Goal: Information Seeking & Learning: Find specific fact

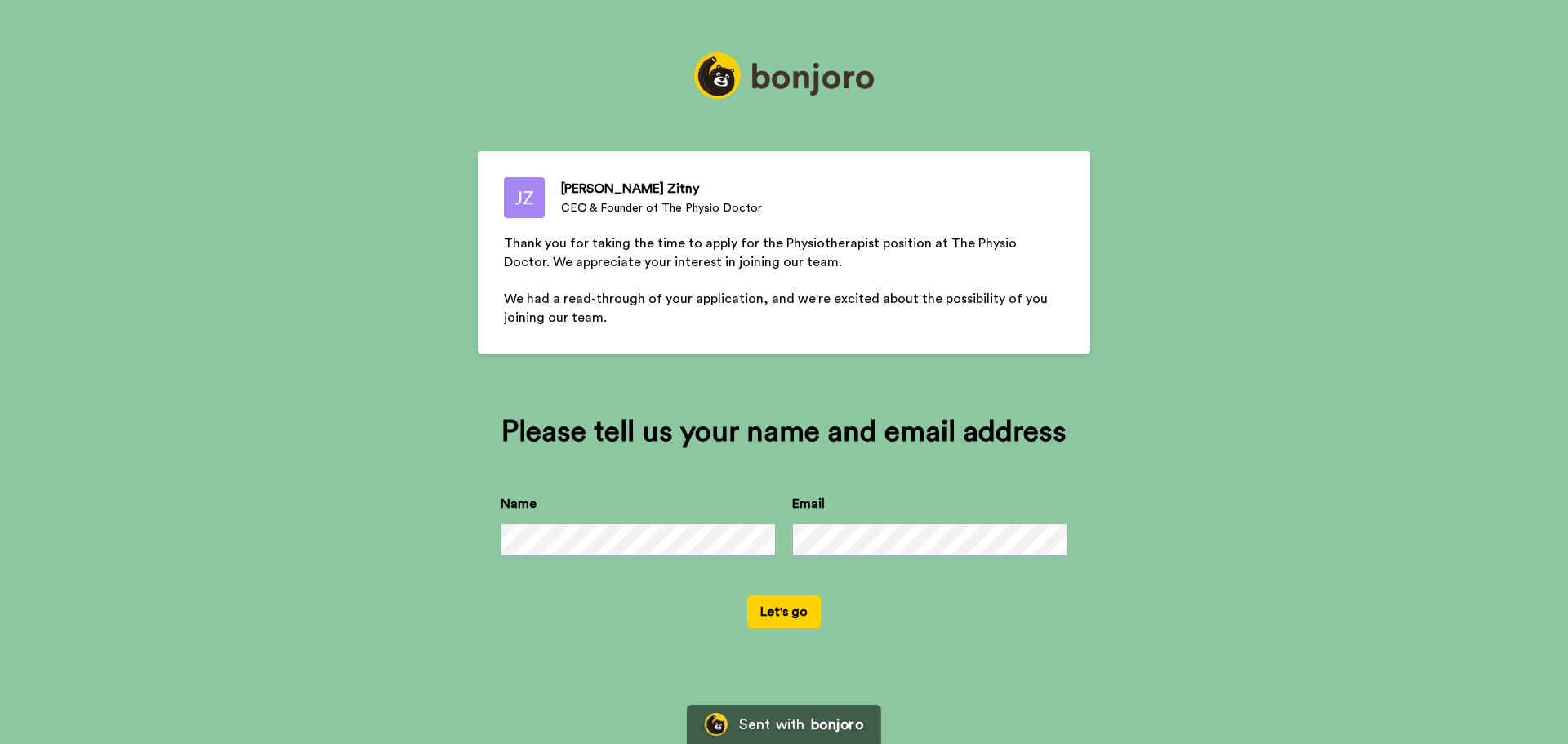
click at [790, 604] on button "Let's go" at bounding box center [784, 612] width 73 height 32
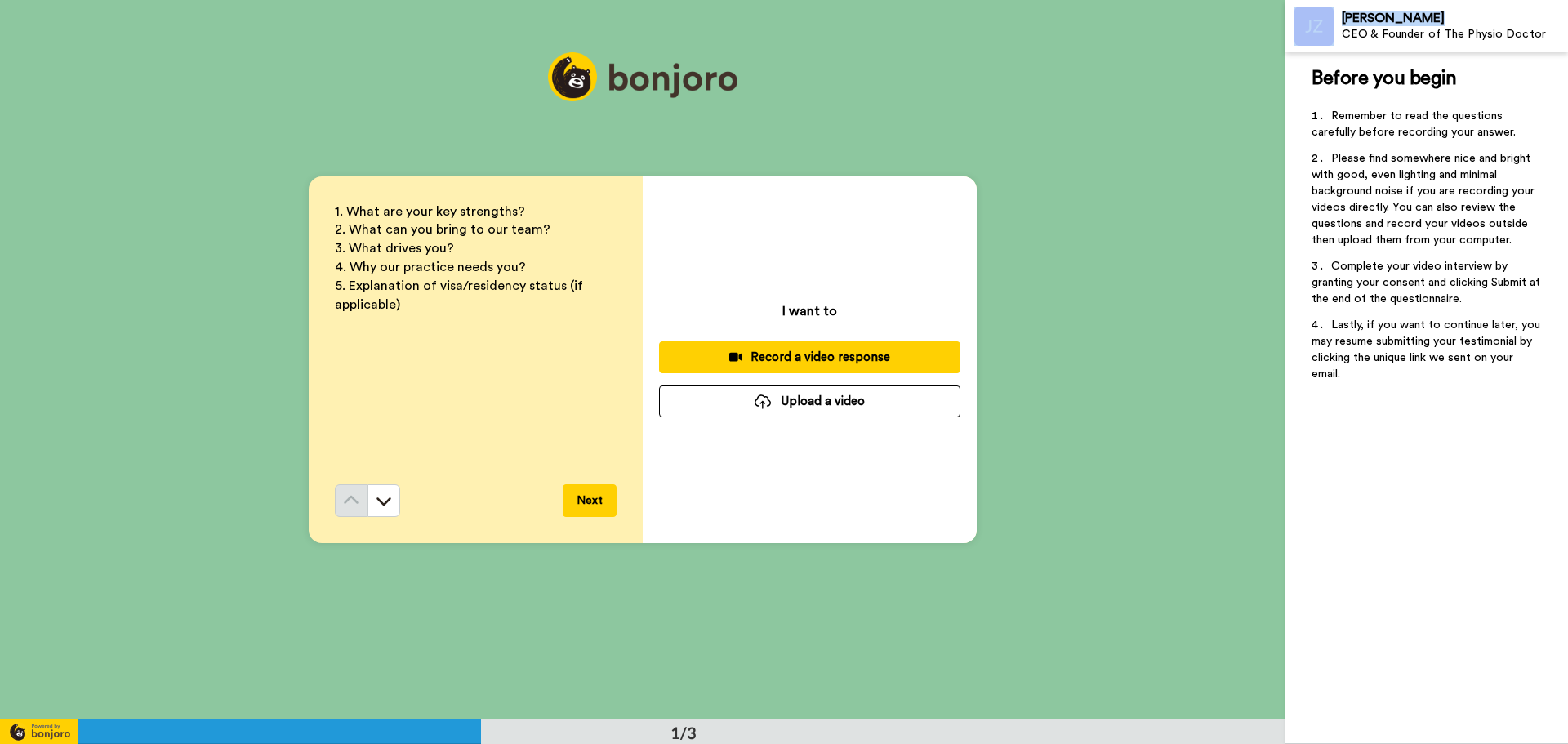
drag, startPoint x: 1418, startPoint y: 13, endPoint x: 1337, endPoint y: 29, distance: 82.6
click at [1337, 29] on div "Jillian Zitny CEO & Founder of The Physio Doctor" at bounding box center [1427, 26] width 282 height 52
copy div "[PERSON_NAME]"
click at [390, 500] on button at bounding box center [384, 500] width 32 height 32
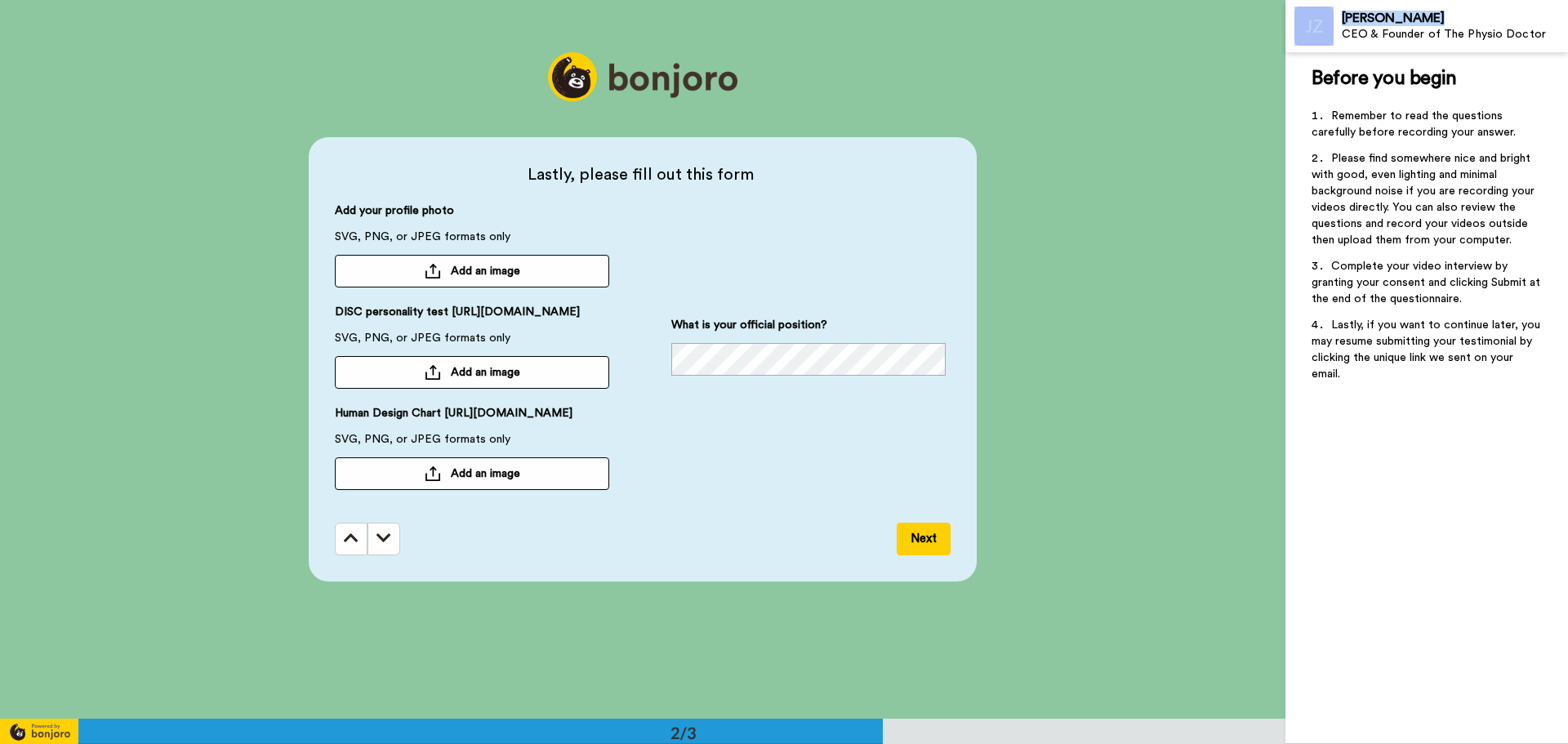
scroll to position [719, 0]
click at [377, 545] on icon at bounding box center [383, 536] width 14 height 16
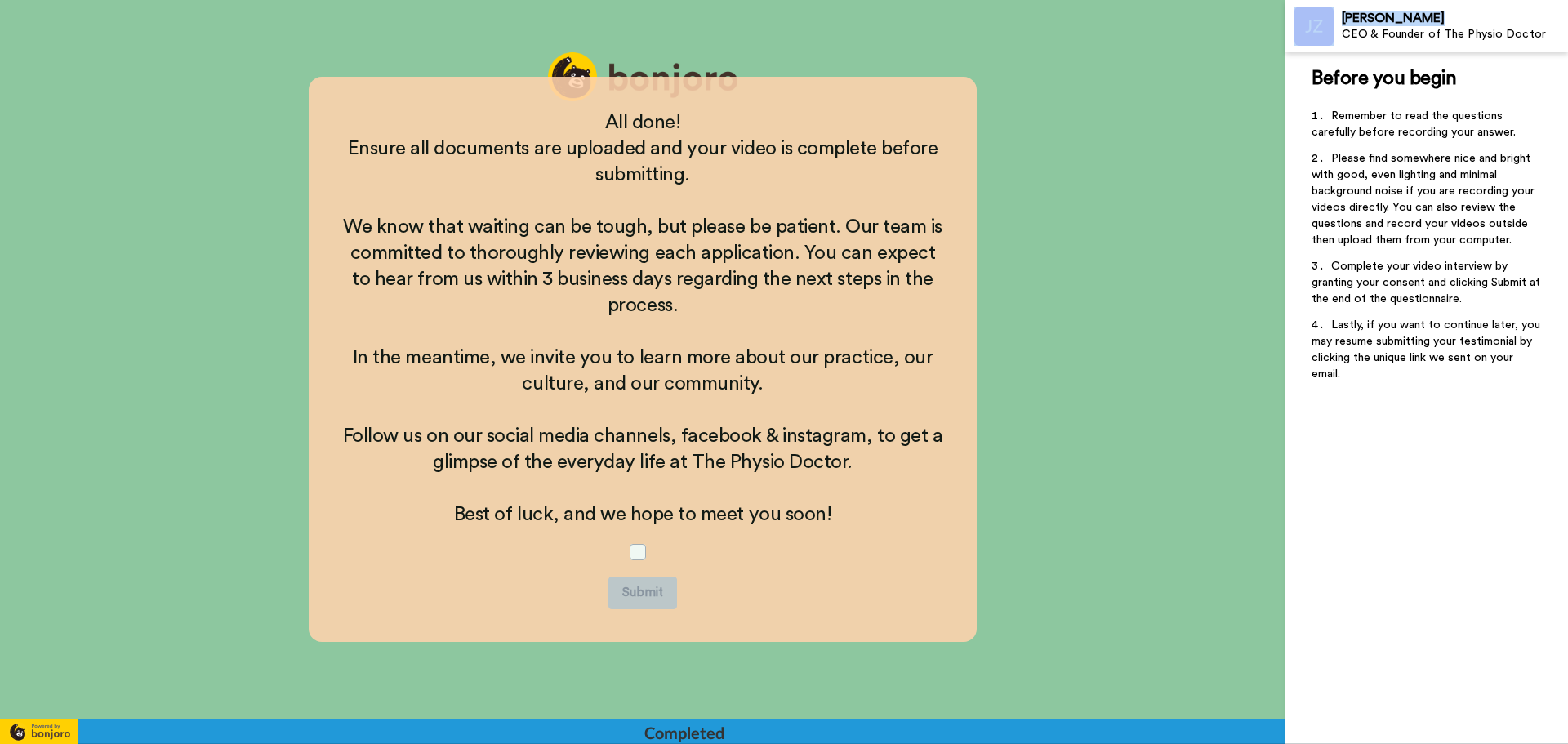
scroll to position [1360, 0]
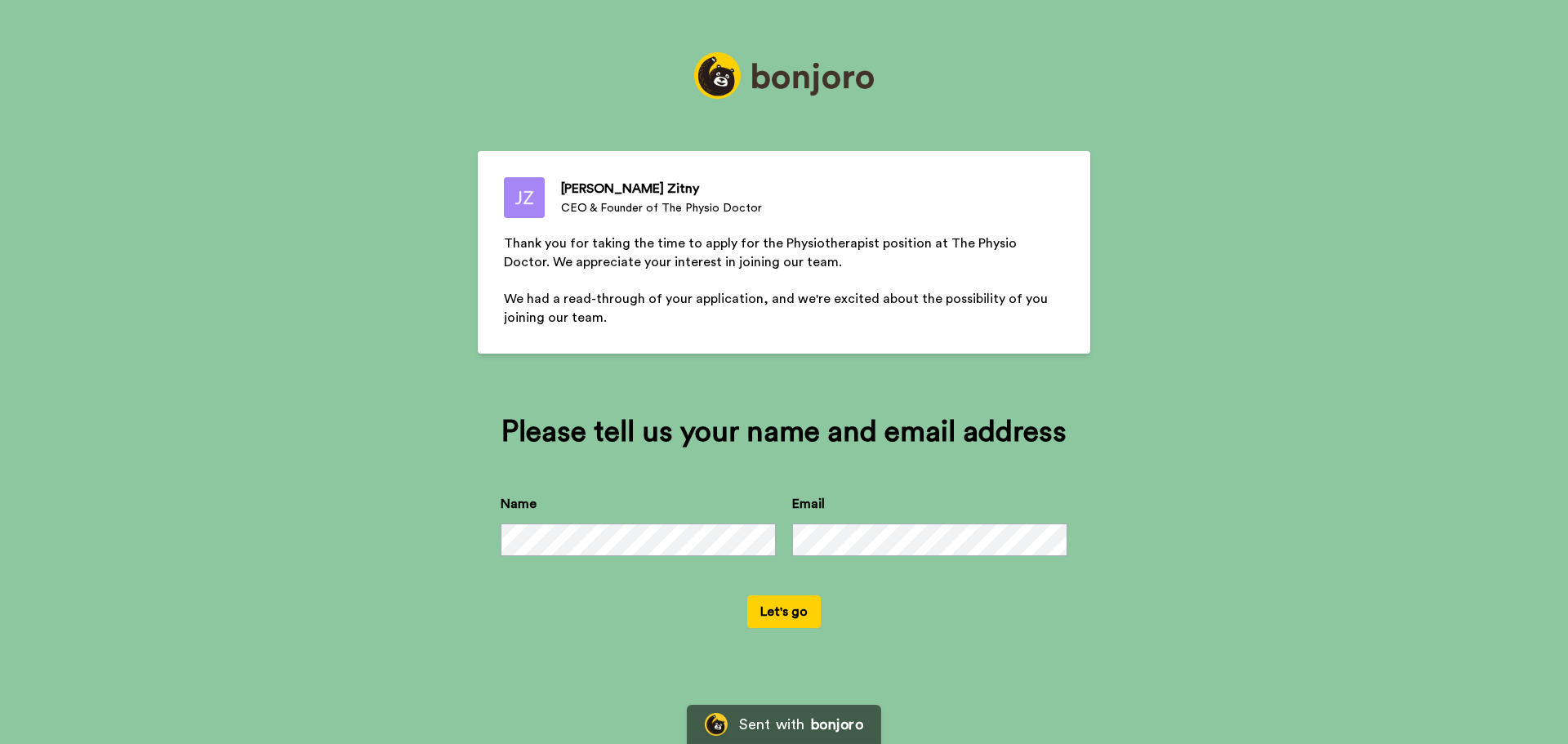
click at [796, 611] on button "Let's go" at bounding box center [784, 612] width 73 height 32
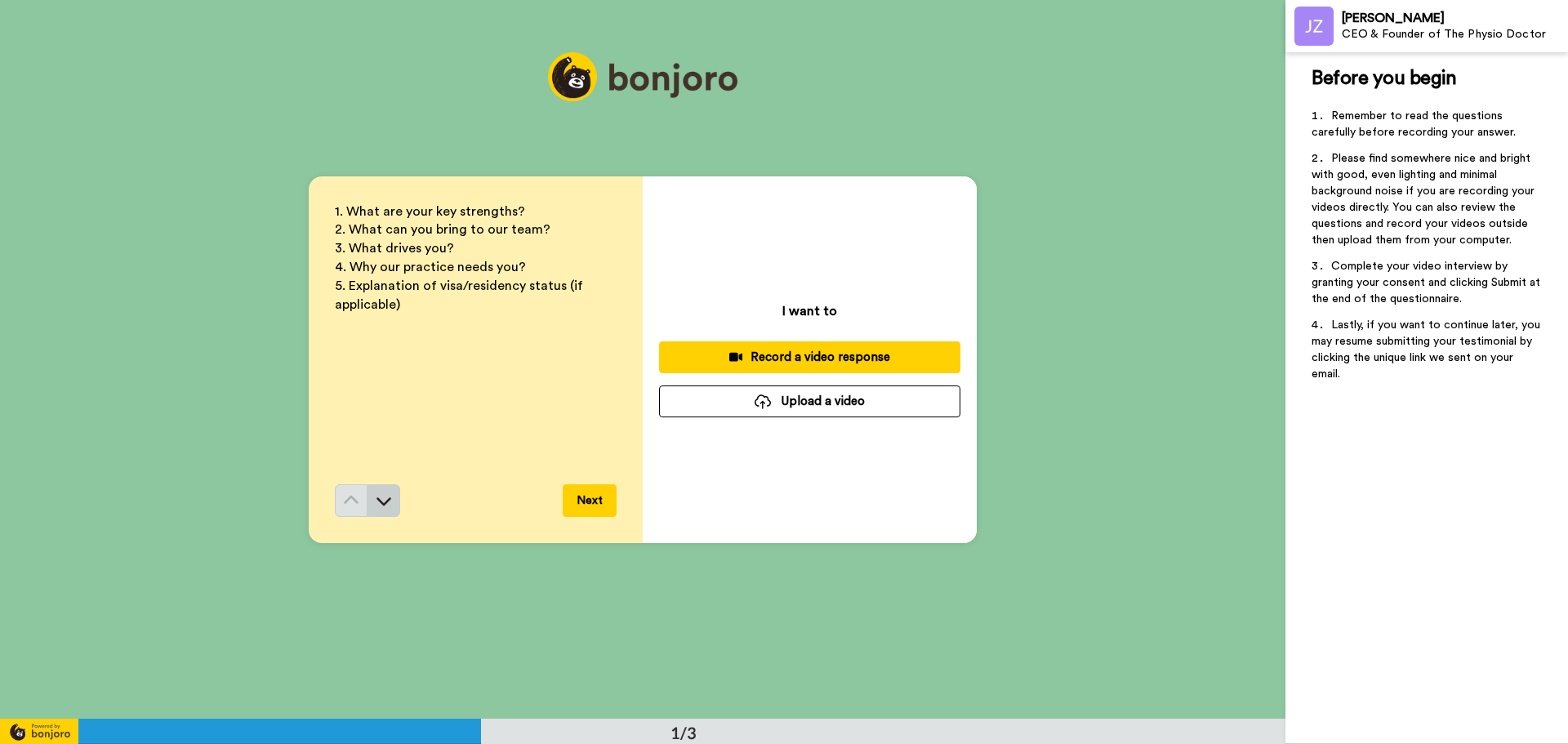
click at [382, 500] on icon at bounding box center [383, 500] width 16 height 16
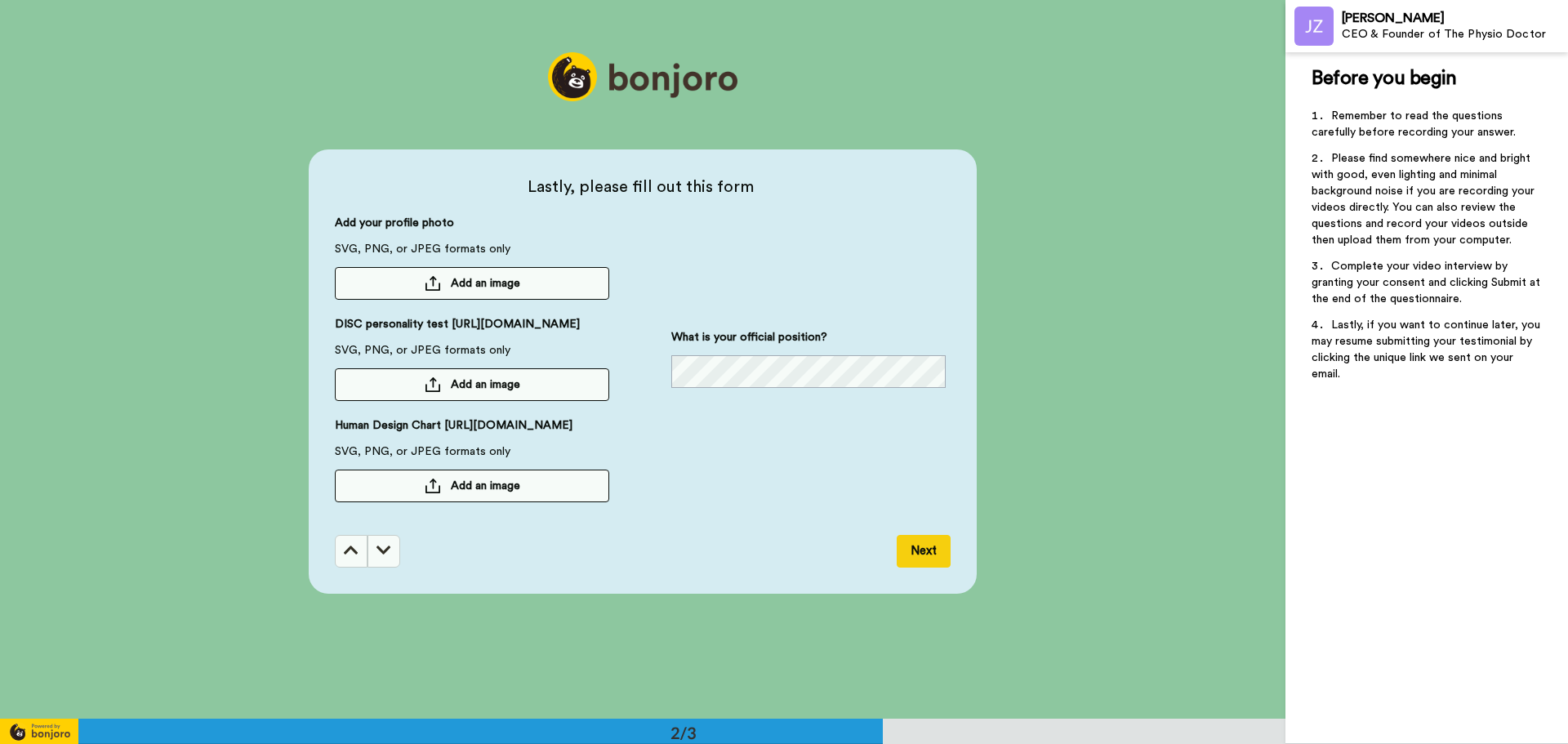
scroll to position [719, 0]
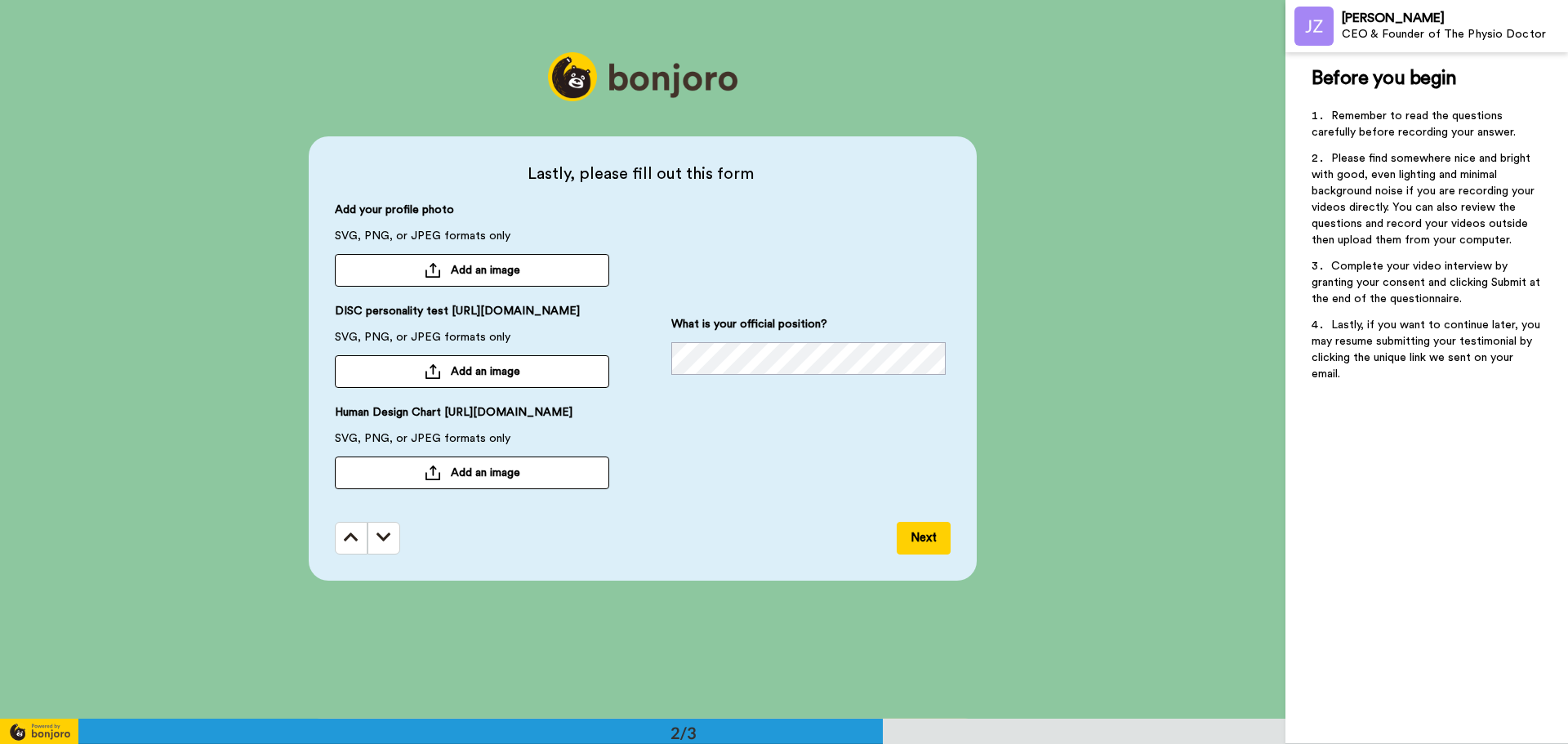
drag, startPoint x: 567, startPoint y: 313, endPoint x: 337, endPoint y: 303, distance: 230.2
click at [337, 303] on span "DISC personality test [URL][DOMAIN_NAME]" at bounding box center [457, 315] width 245 height 26
copy span "DISC personality test [URL][DOMAIN_NAME]"
click at [573, 431] on span "Human Design Chart [URL][DOMAIN_NAME]" at bounding box center [453, 416] width 237 height 26
drag, startPoint x: 592, startPoint y: 430, endPoint x: 348, endPoint y: 431, distance: 244.0
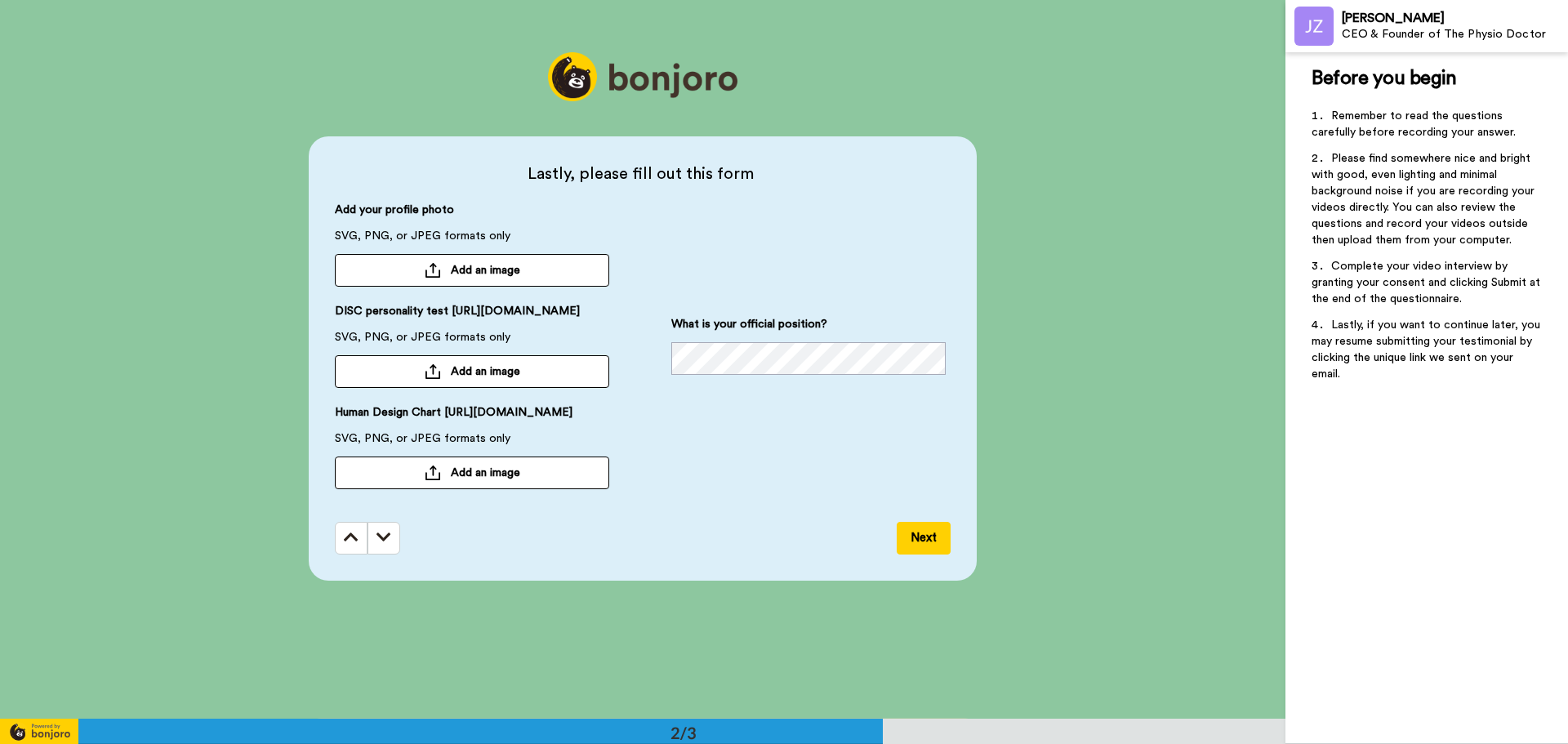
click at [348, 431] on span "Human Design Chart [URL][DOMAIN_NAME]" at bounding box center [453, 416] width 237 height 26
copy span "[URL][DOMAIN_NAME]"
drag, startPoint x: 562, startPoint y: 308, endPoint x: 444, endPoint y: 295, distance: 118.7
click at [444, 303] on span "DISC personality test [URL][DOMAIN_NAME]" at bounding box center [457, 315] width 245 height 26
copy span "[URL][DOMAIN_NAME]"
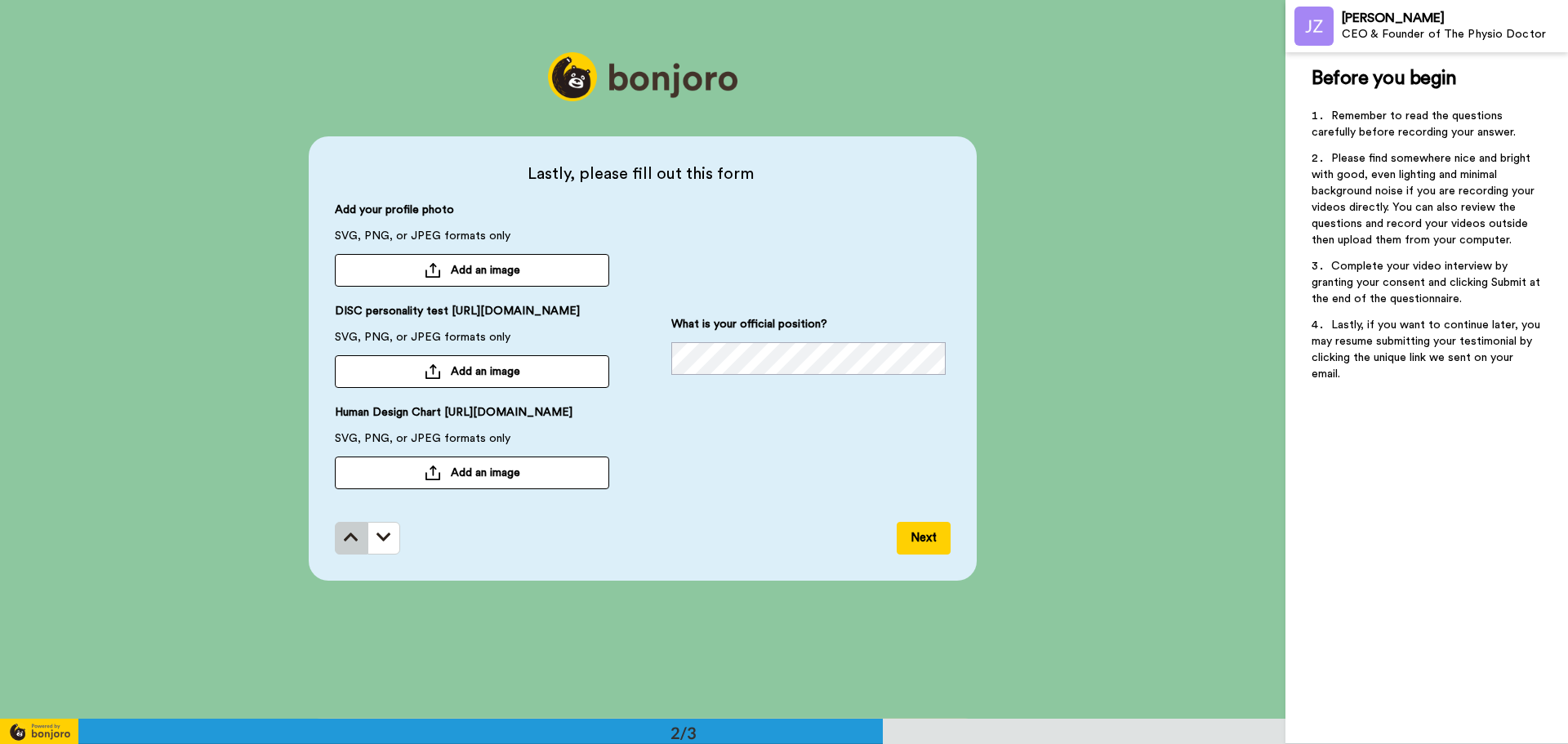
click at [344, 545] on icon at bounding box center [351, 536] width 14 height 16
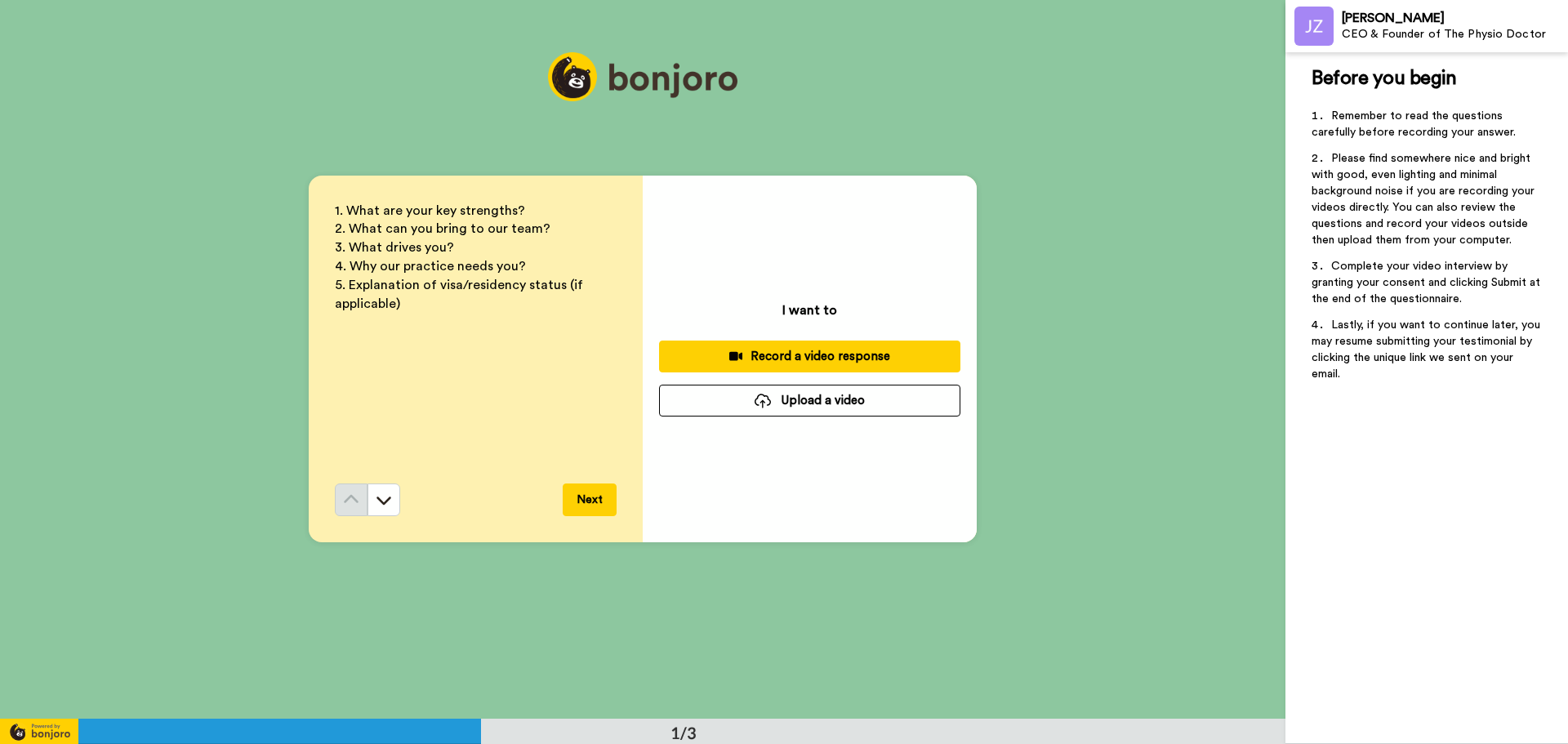
scroll to position [0, 0]
